Goal: Task Accomplishment & Management: Manage account settings

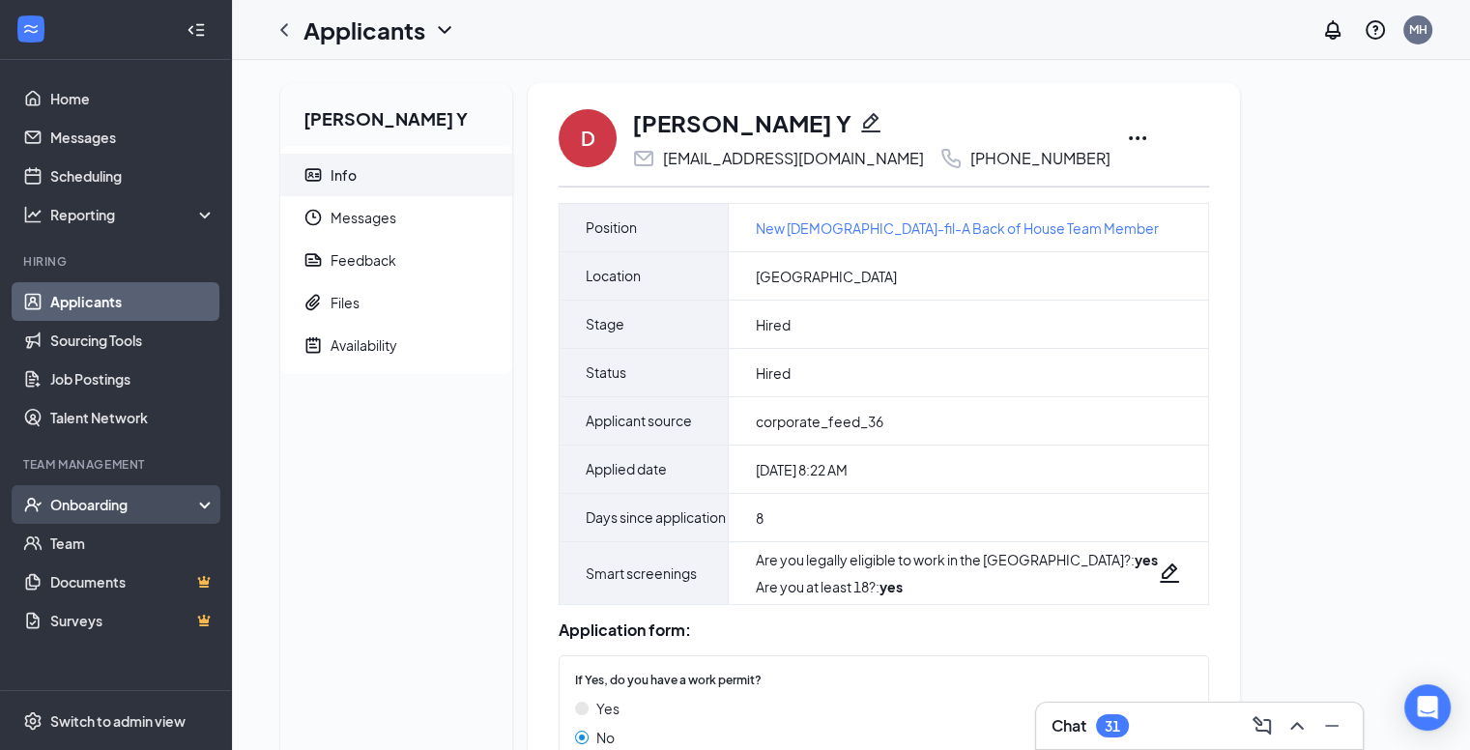
click at [115, 500] on div "Onboarding" at bounding box center [124, 504] width 149 height 19
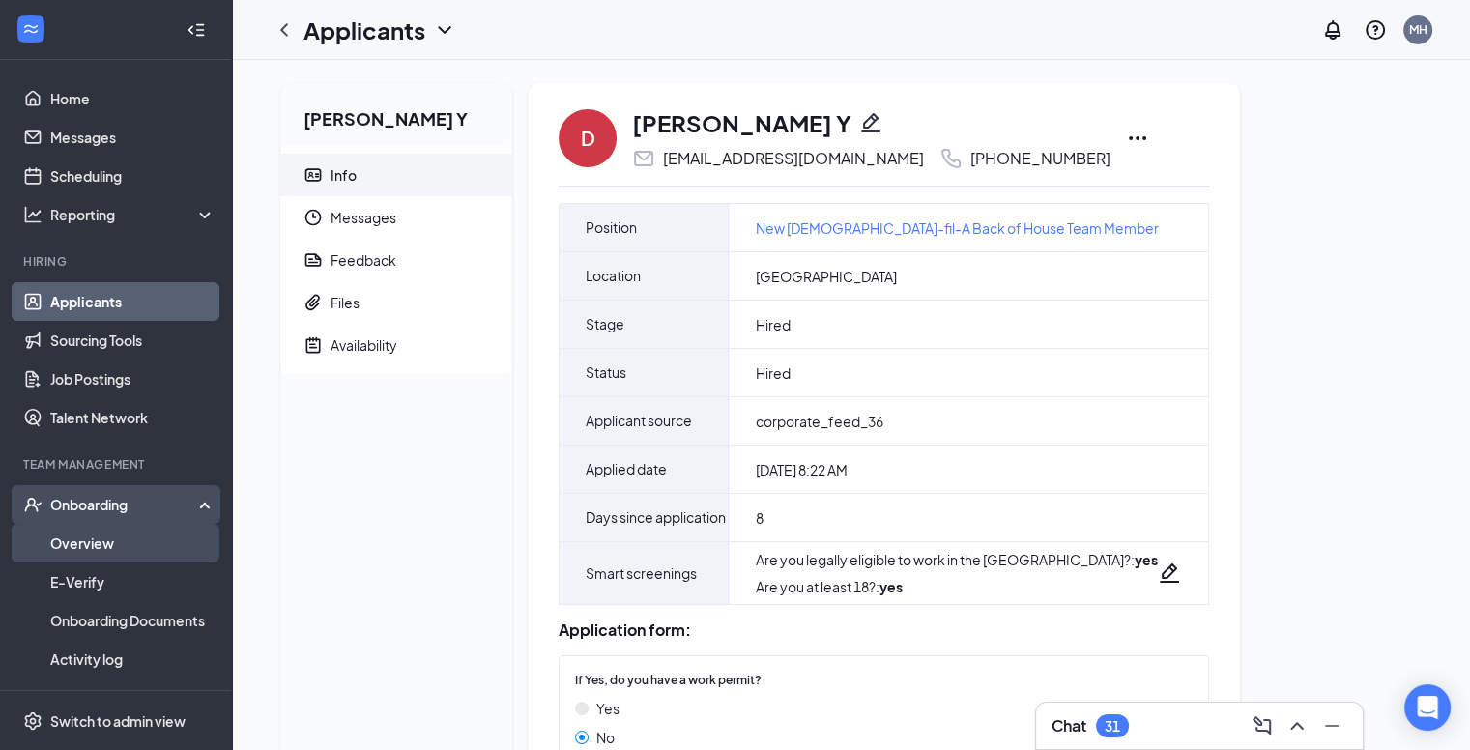
click at [78, 543] on link "Overview" at bounding box center [132, 543] width 165 height 39
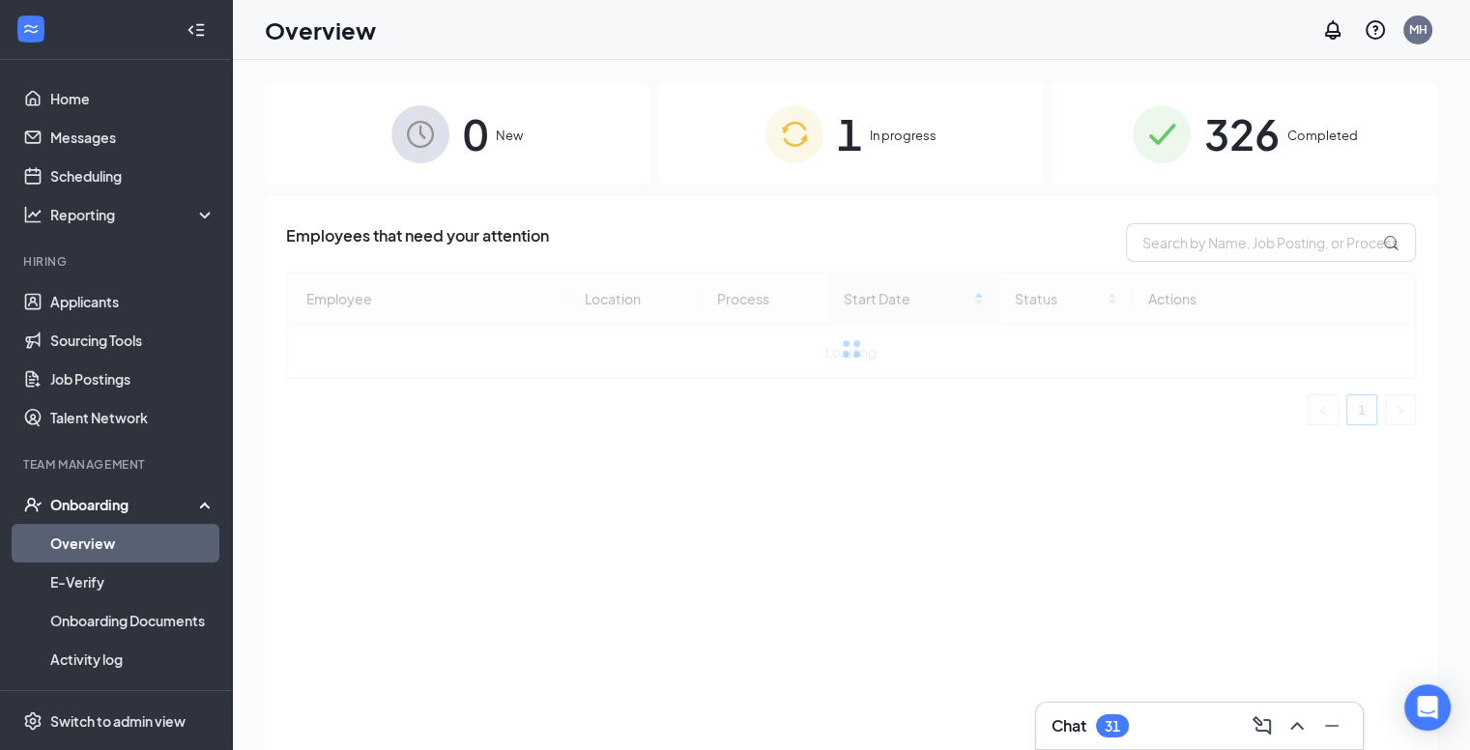
click at [1311, 133] on span "Completed" at bounding box center [1322, 135] width 71 height 19
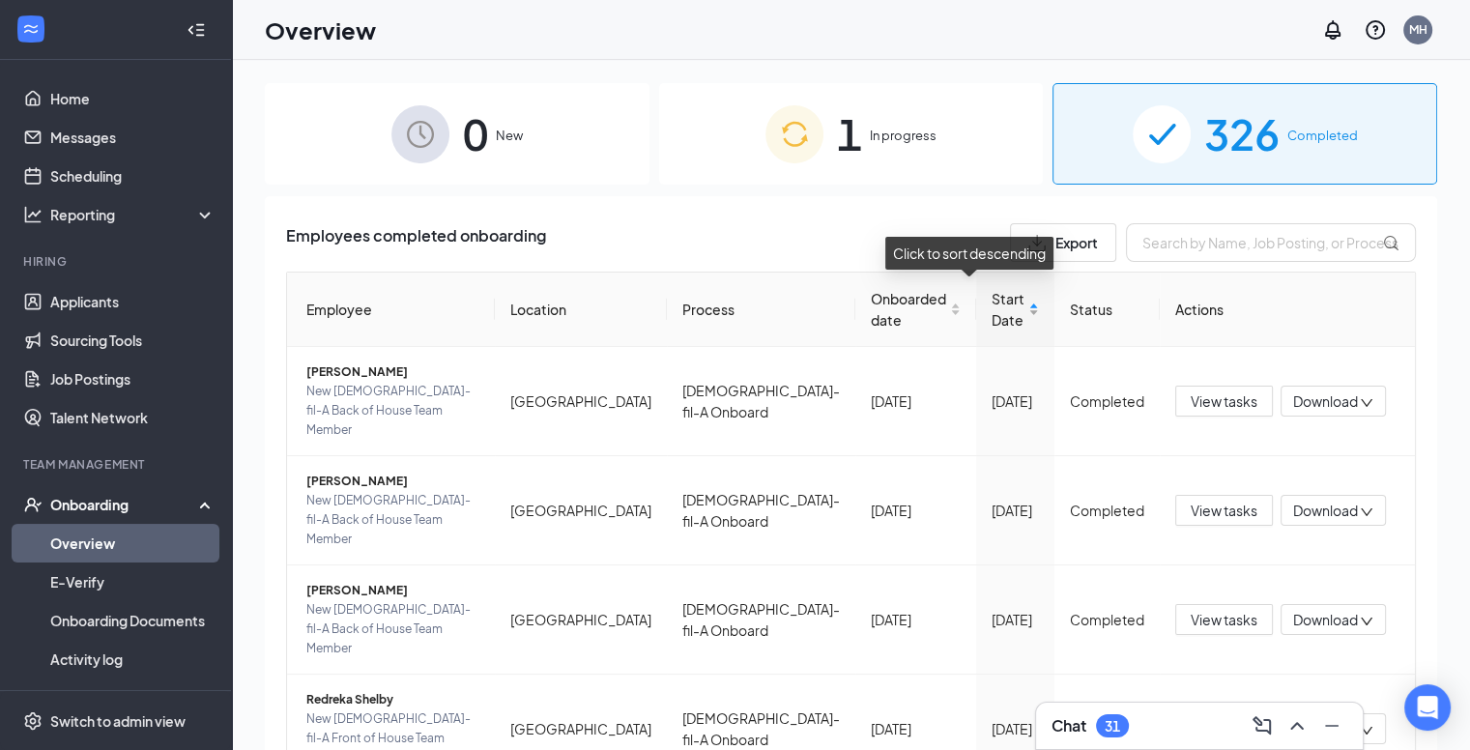
click at [993, 305] on div "Start Date" at bounding box center [1015, 309] width 47 height 43
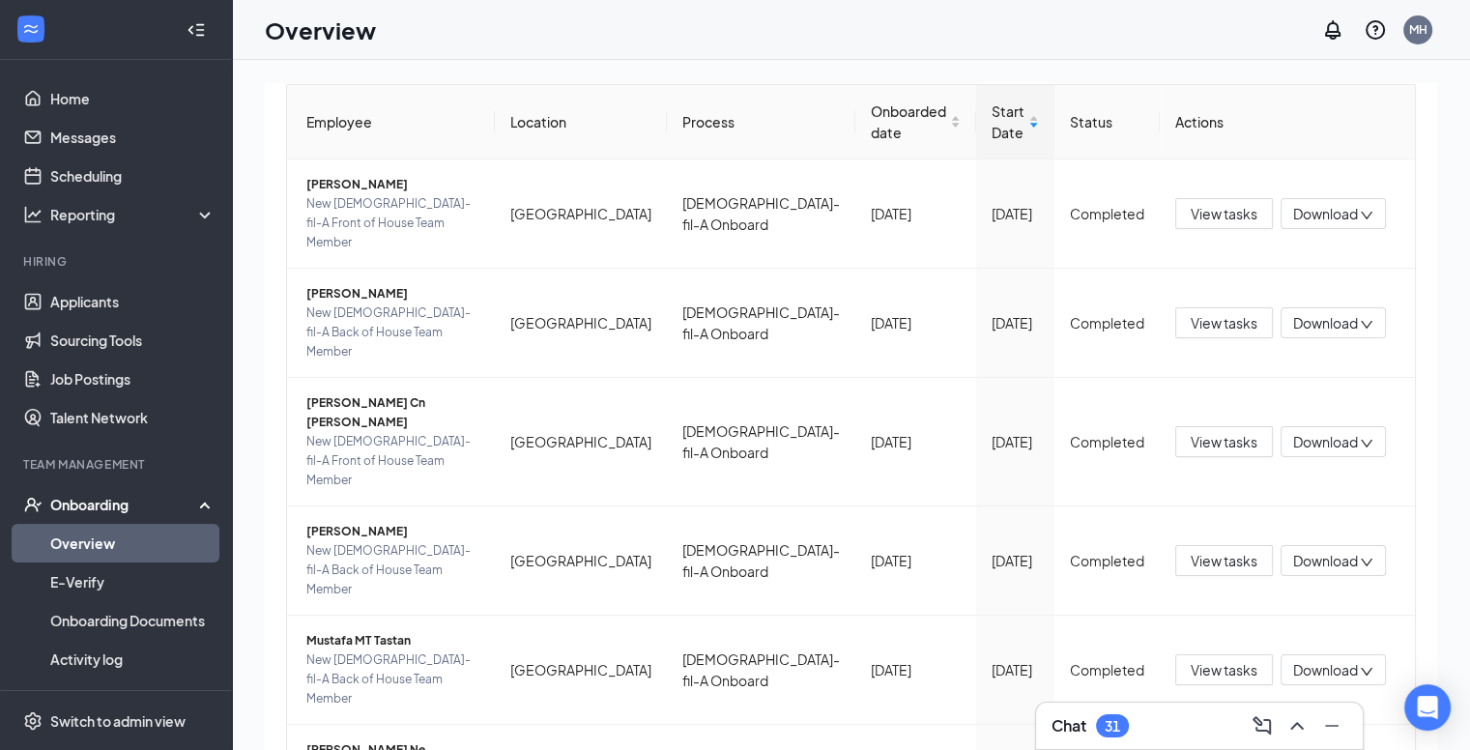
scroll to position [193, 0]
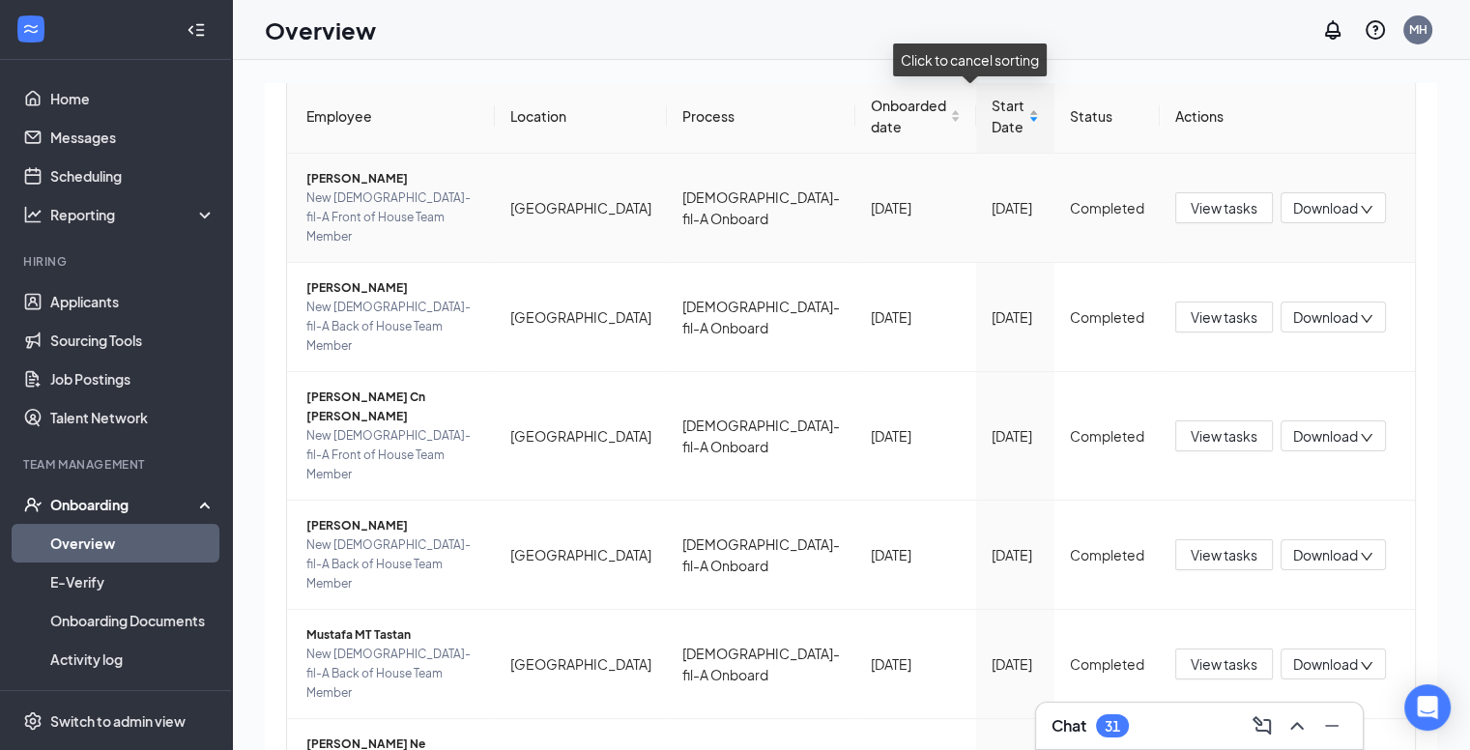
click at [993, 126] on div "Start Date" at bounding box center [1015, 116] width 47 height 43
click at [993, 120] on div "Start Date" at bounding box center [1015, 116] width 47 height 43
click at [993, 113] on div "Start Date" at bounding box center [1015, 116] width 47 height 43
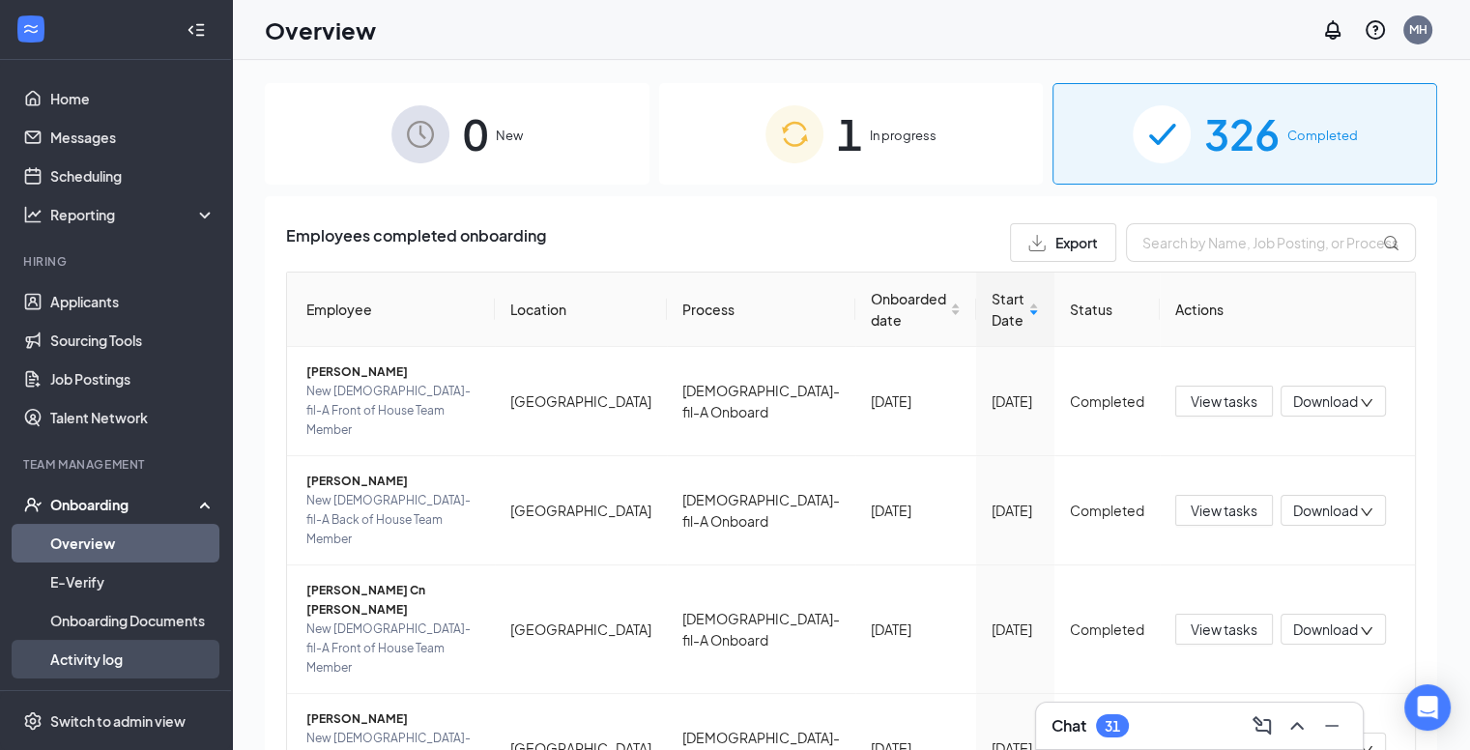
click at [65, 659] on link "Activity log" at bounding box center [132, 659] width 165 height 39
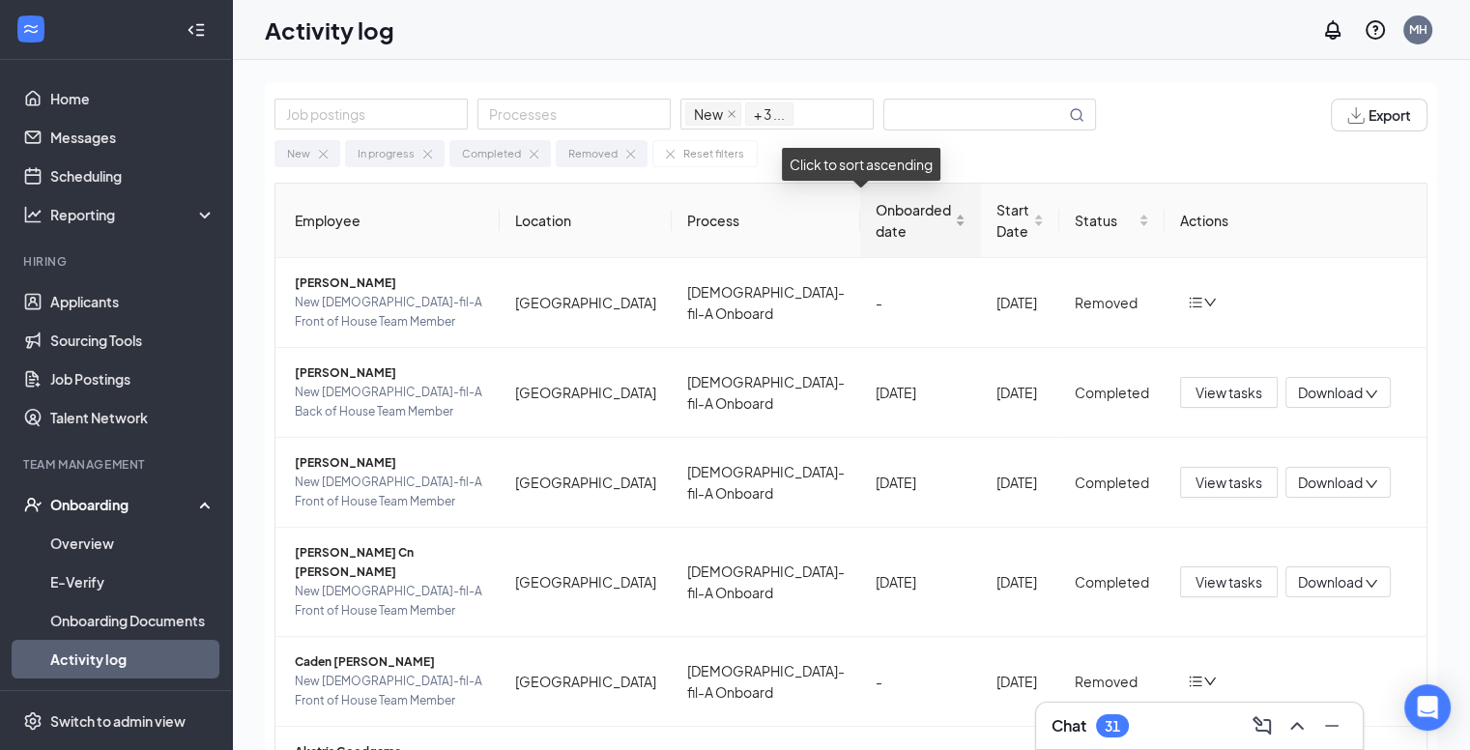
click at [910, 222] on div "Onboarded date" at bounding box center [921, 220] width 90 height 43
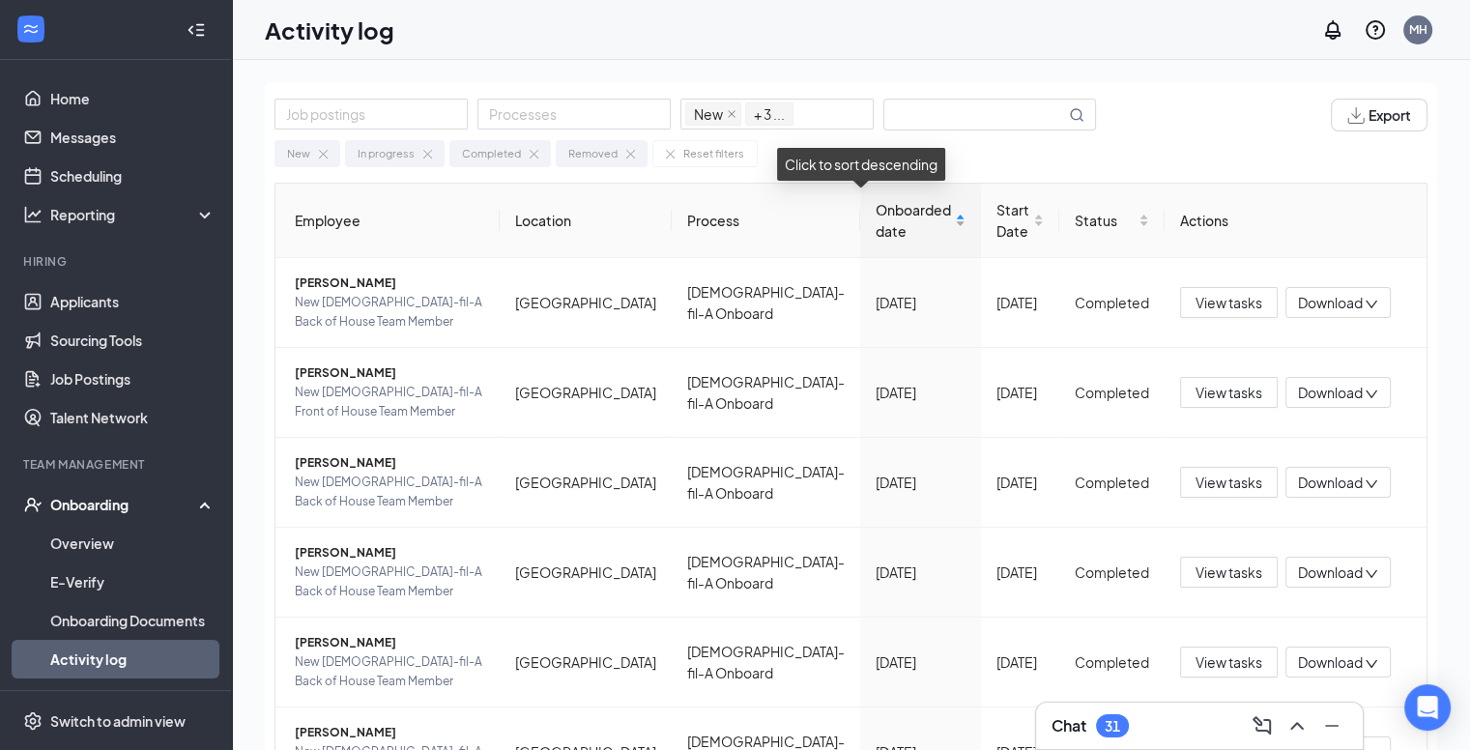
click at [910, 222] on div "Onboarded date" at bounding box center [921, 220] width 90 height 43
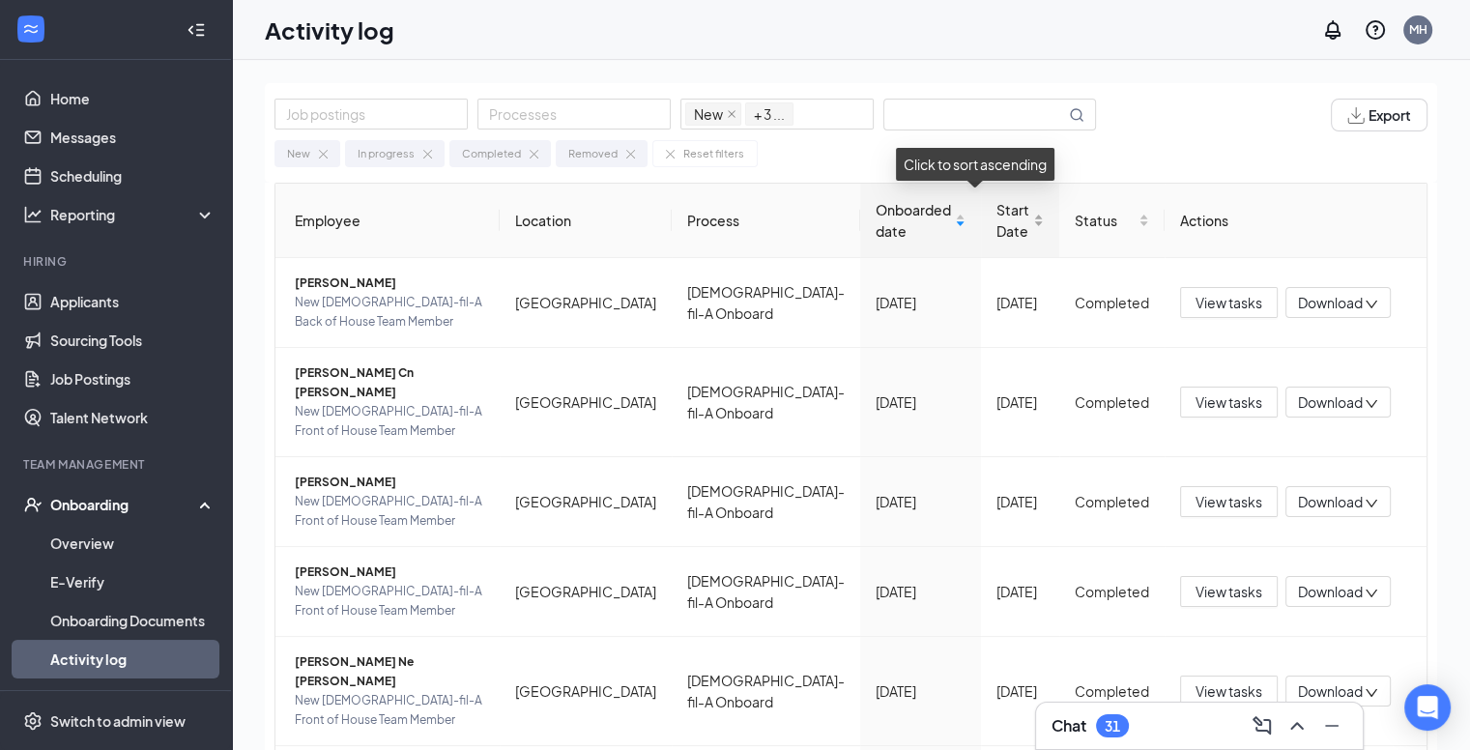
click at [1001, 219] on div "Start Date" at bounding box center [1019, 220] width 47 height 43
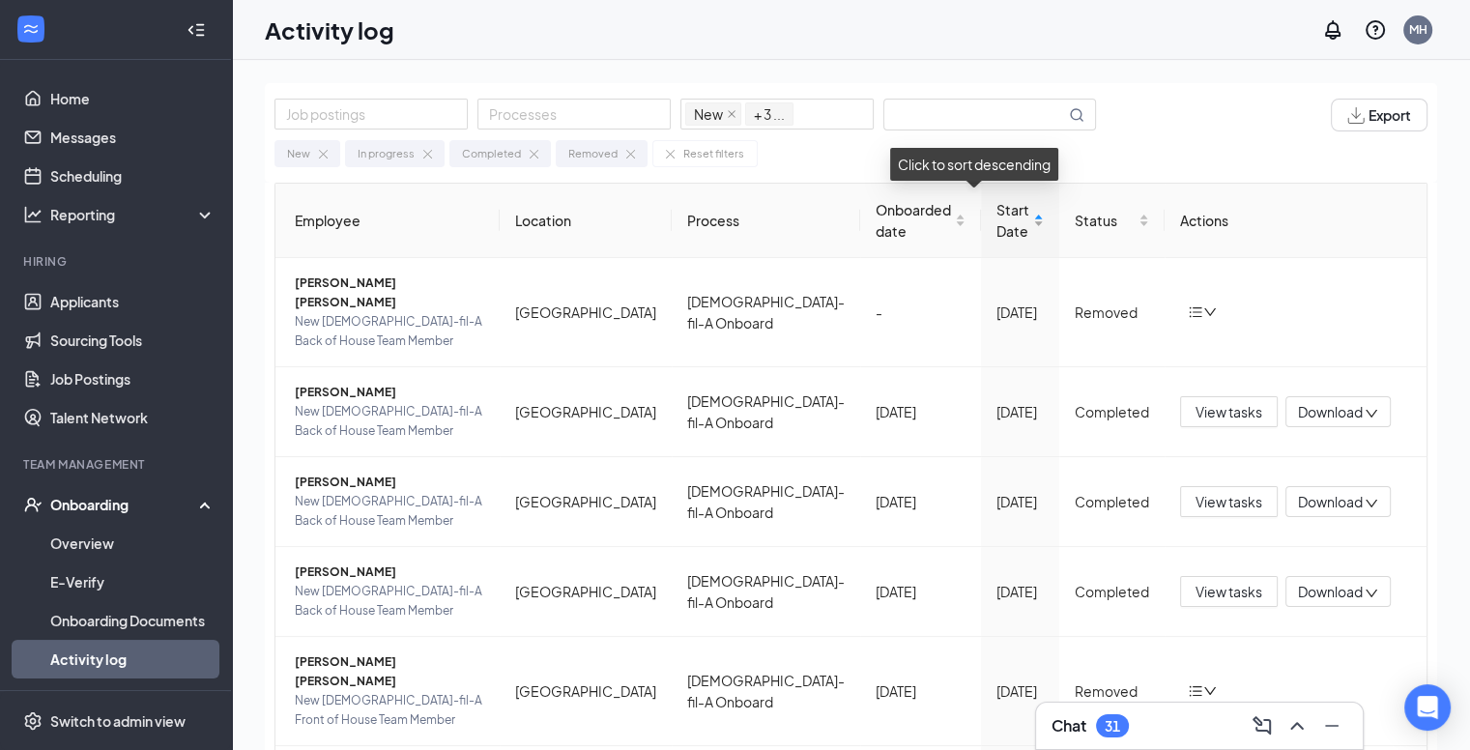
click at [1001, 219] on div "Start Date" at bounding box center [1019, 220] width 47 height 43
